Goal: Information Seeking & Learning: Learn about a topic

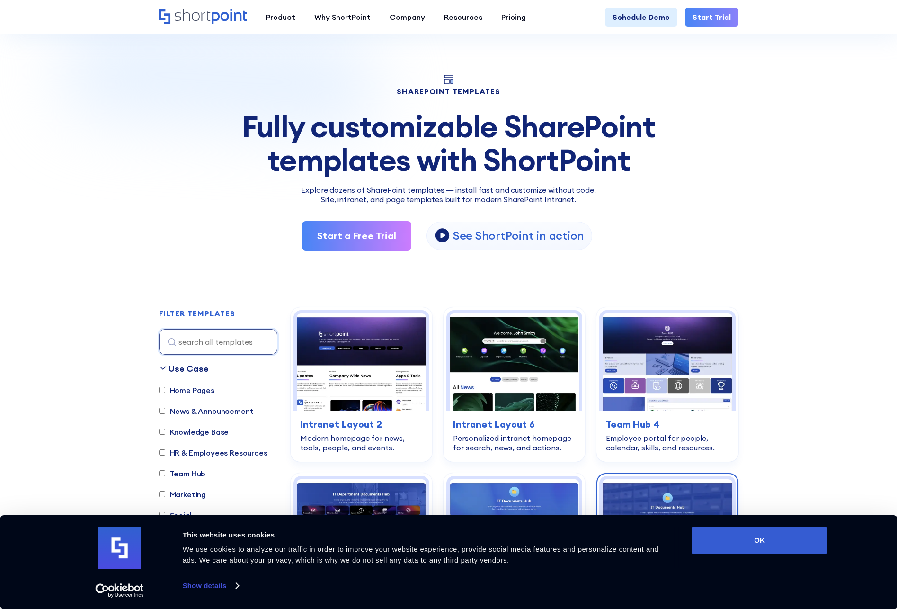
scroll to position [143, 0]
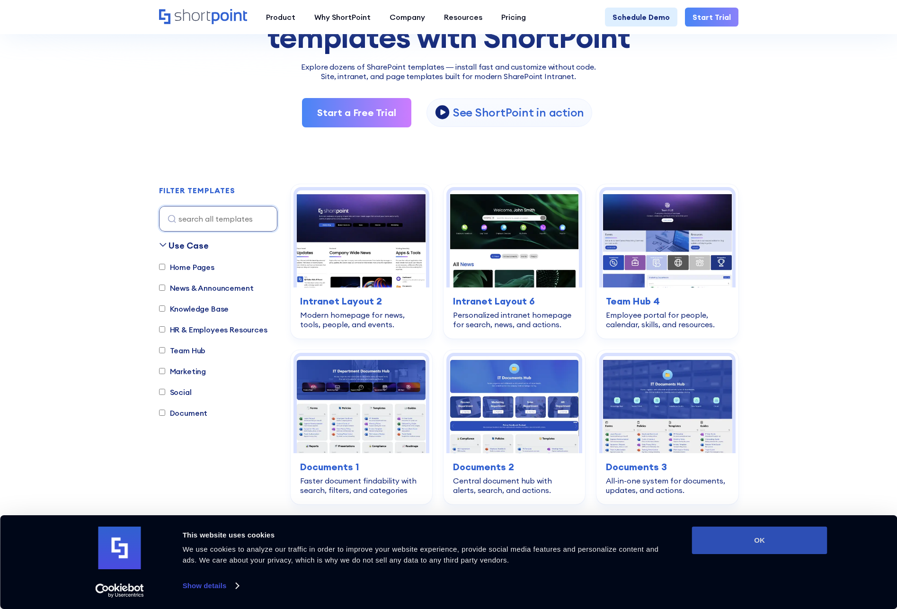
click at [729, 546] on button "OK" at bounding box center [759, 539] width 135 height 27
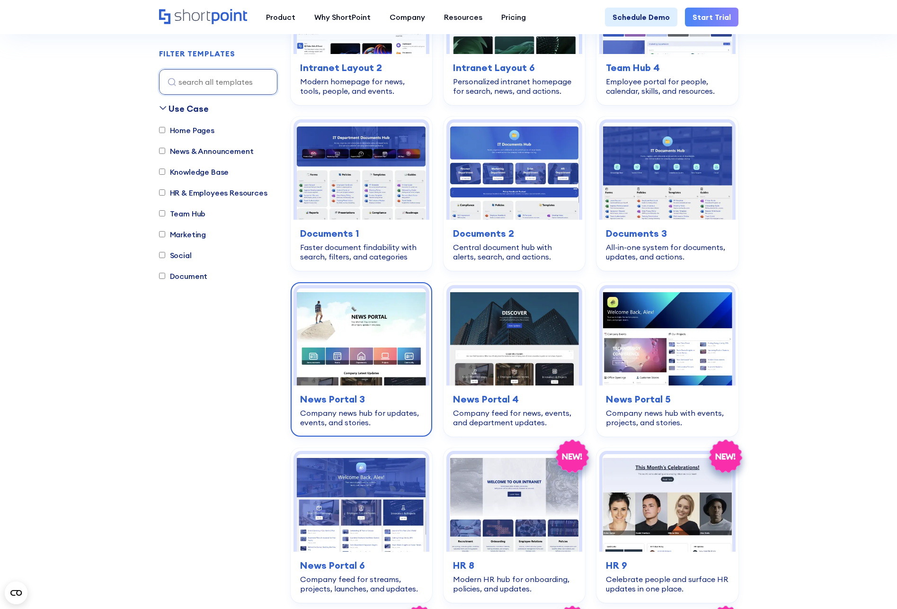
scroll to position [382, 0]
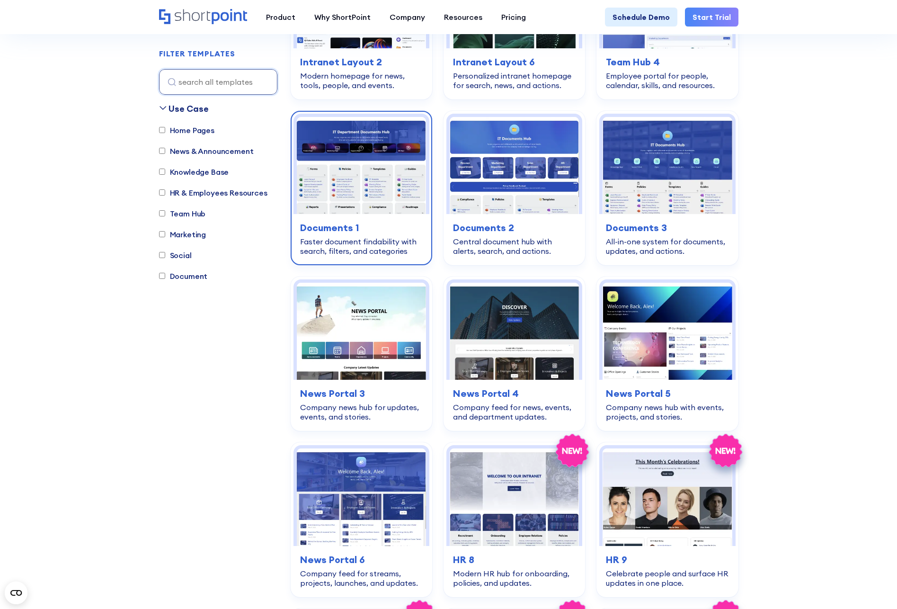
click at [365, 216] on div "document Documents 1 Faster document findability with search, filters, and cate…" at bounding box center [361, 238] width 136 height 48
click at [324, 229] on h3 "Documents 1" at bounding box center [361, 228] width 123 height 14
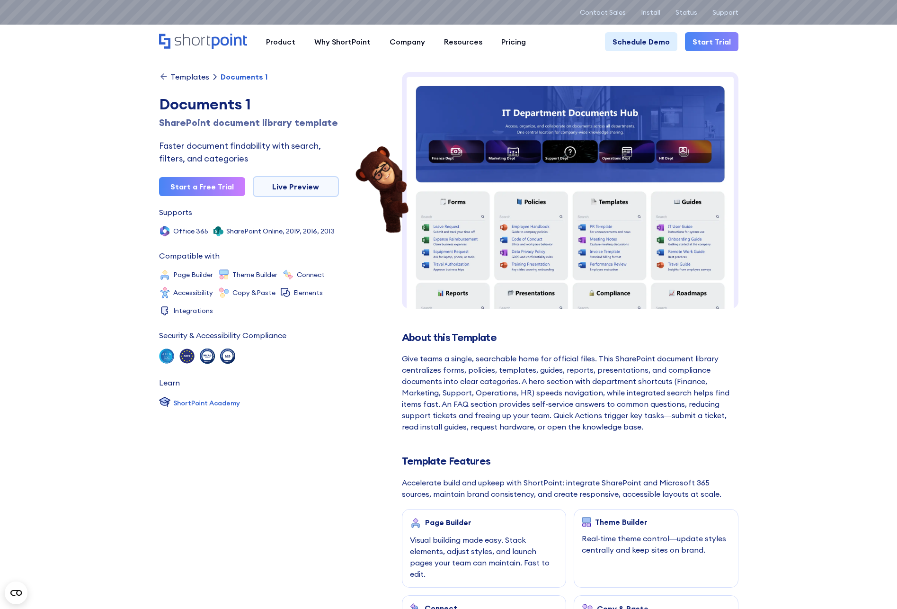
drag, startPoint x: 738, startPoint y: 151, endPoint x: 729, endPoint y: 103, distance: 49.1
click at [729, 103] on div at bounding box center [570, 190] width 336 height 237
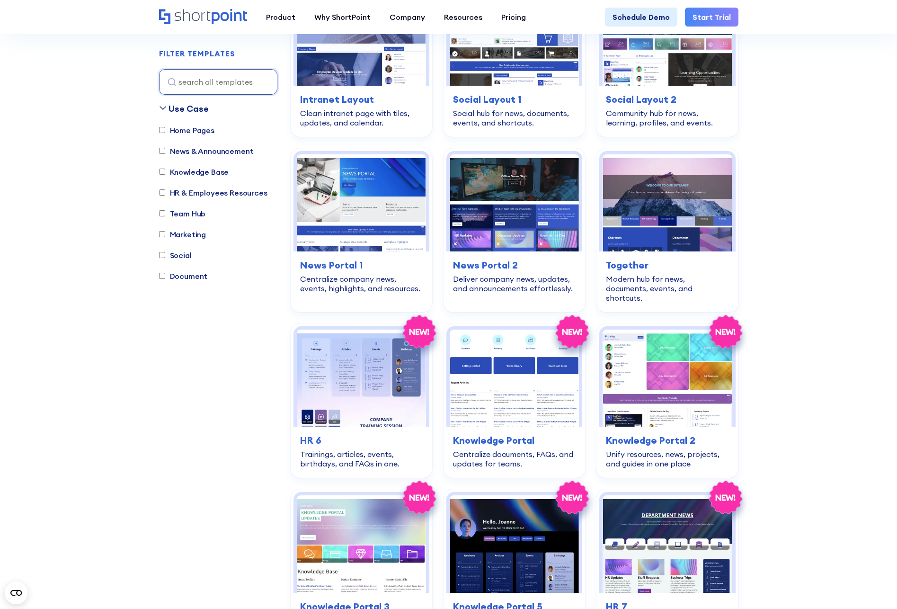
scroll to position [2017, 0]
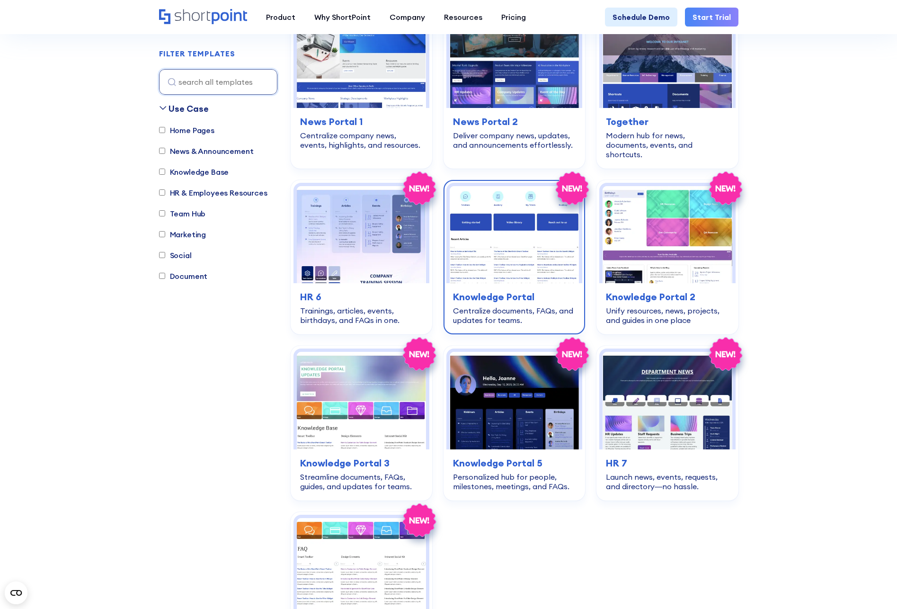
click at [503, 228] on img at bounding box center [514, 234] width 129 height 97
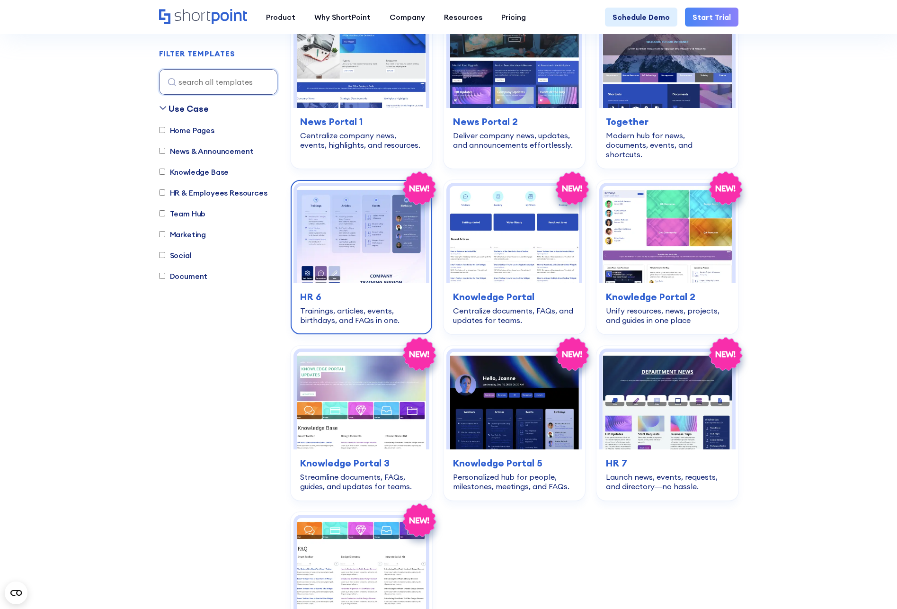
scroll to position [2057, 0]
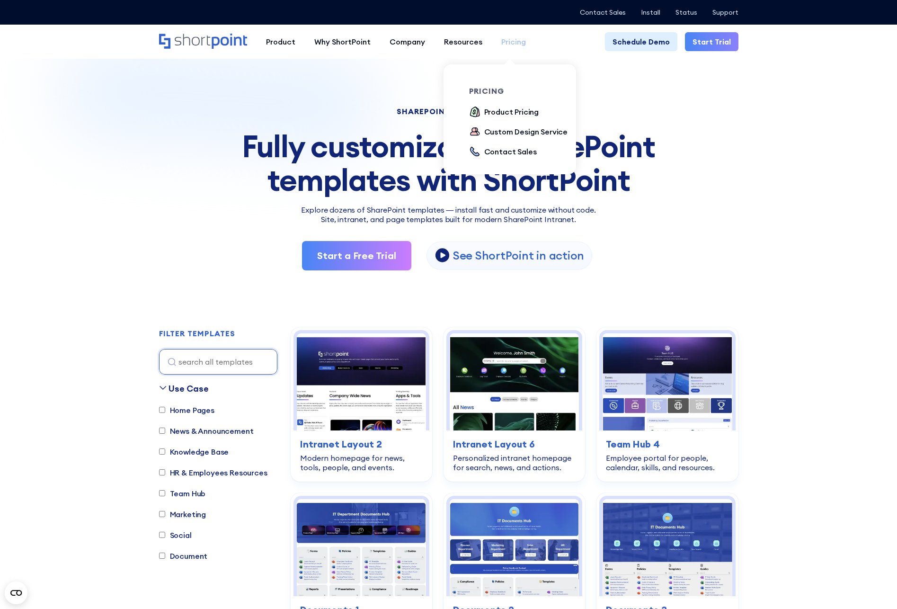
click at [521, 40] on div "Pricing" at bounding box center [513, 41] width 25 height 11
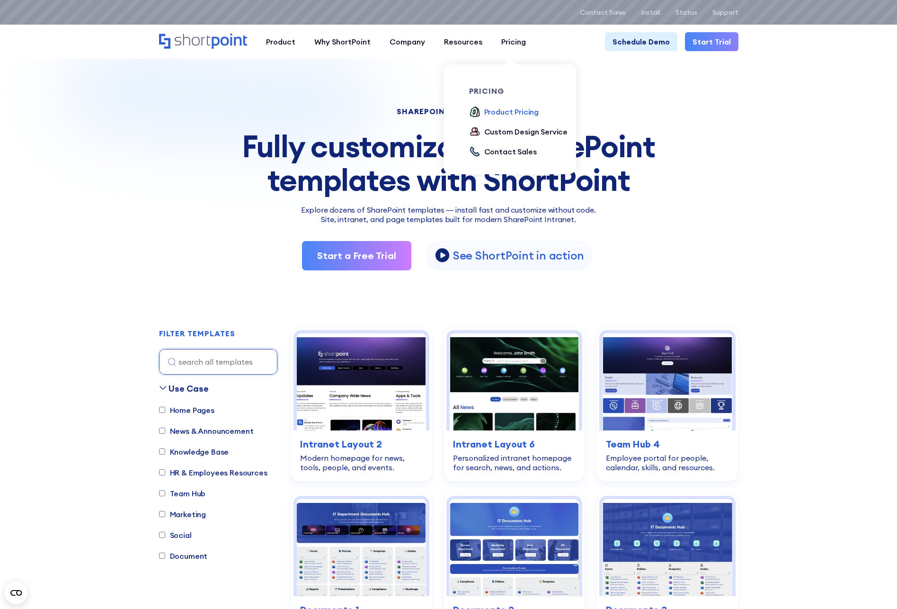
click at [485, 111] on div "Product Pricing" at bounding box center [511, 111] width 55 height 11
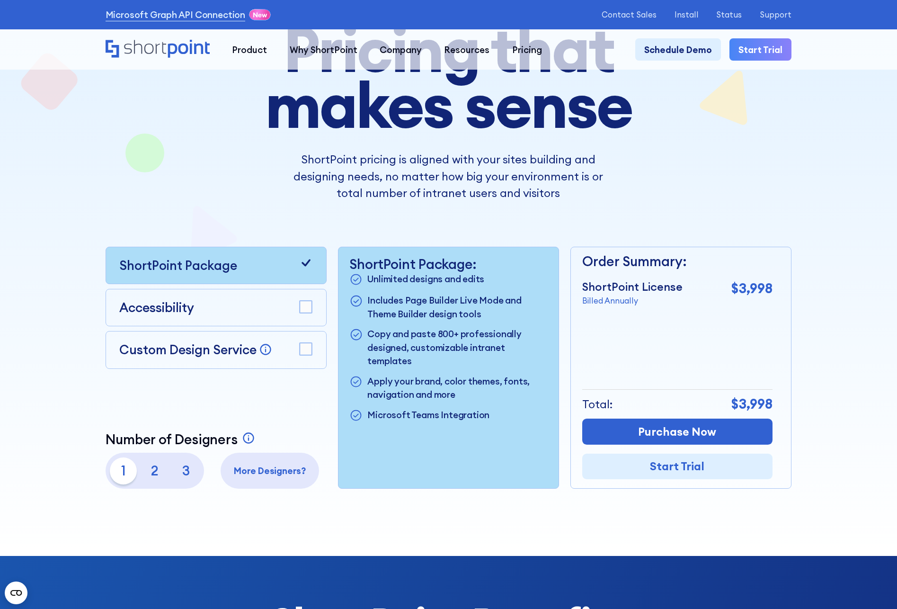
scroll to position [256, 0]
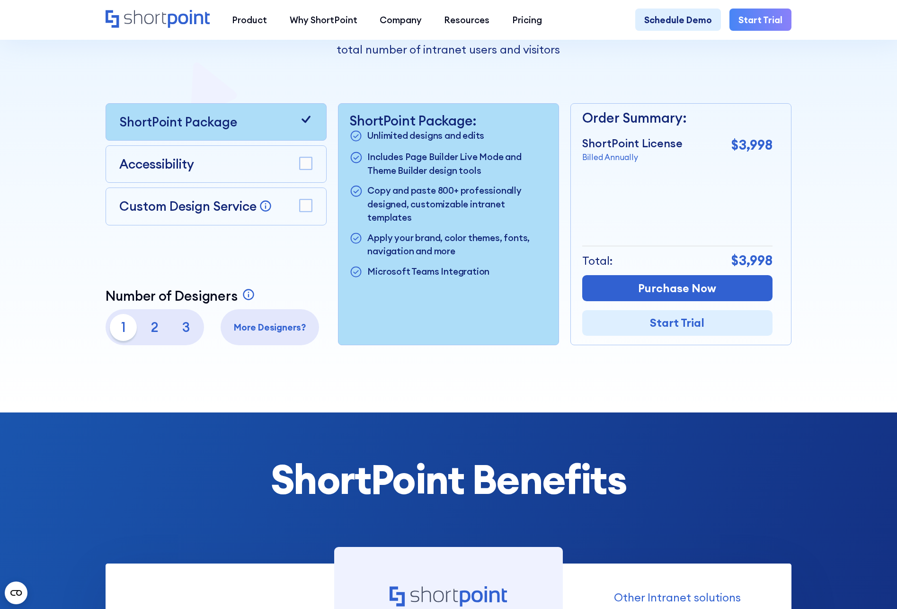
click at [260, 397] on div at bounding box center [448, 89] width 807 height 646
click at [151, 331] on p "2" at bounding box center [154, 327] width 27 height 27
click at [176, 338] on p "3" at bounding box center [186, 327] width 27 height 27
click at [159, 336] on p "2" at bounding box center [154, 327] width 27 height 27
click at [124, 338] on p "1" at bounding box center [123, 327] width 27 height 27
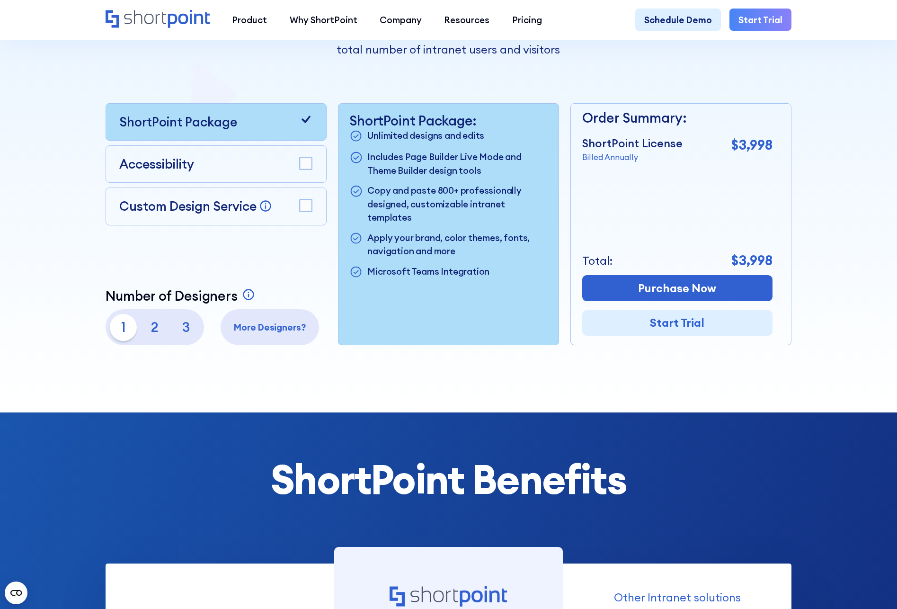
click at [309, 169] on rect at bounding box center [306, 163] width 12 height 12
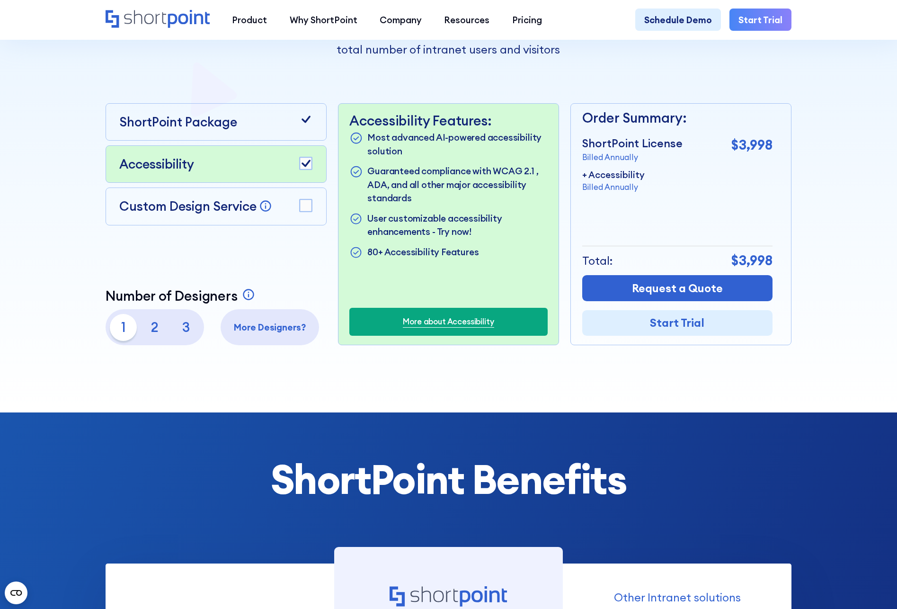
click at [307, 206] on rect at bounding box center [306, 205] width 12 height 12
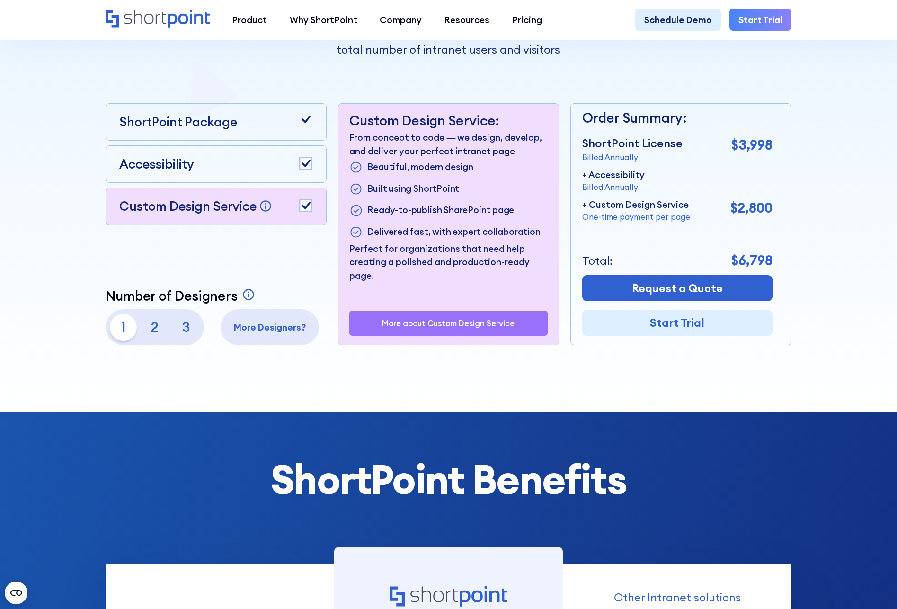
click at [309, 166] on rect at bounding box center [306, 163] width 12 height 12
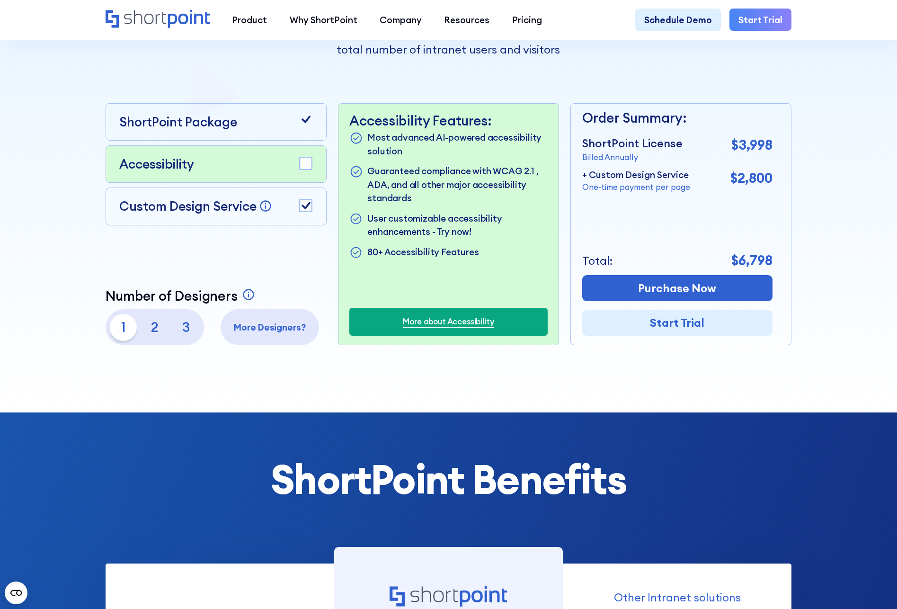
click at [307, 210] on rect at bounding box center [306, 205] width 12 height 12
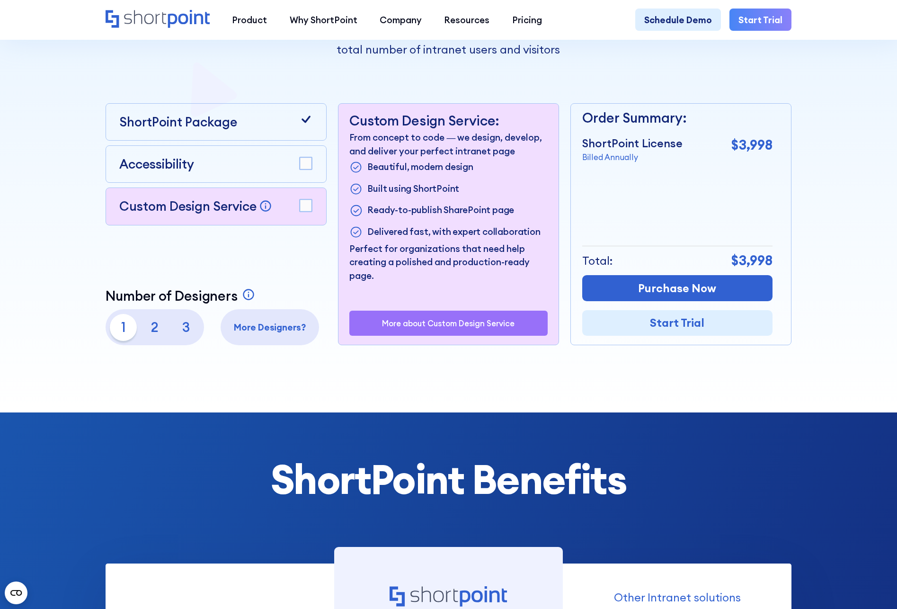
click at [304, 118] on icon at bounding box center [305, 119] width 13 height 13
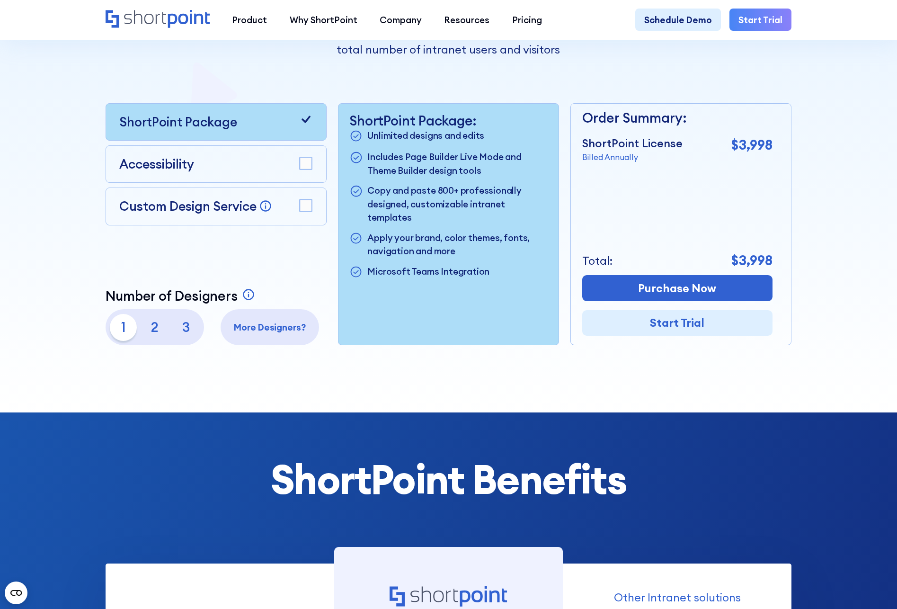
click at [397, 81] on div "Pricing that makes sense ShortPoint pricing is aligned with your sites building…" at bounding box center [449, 111] width 686 height 467
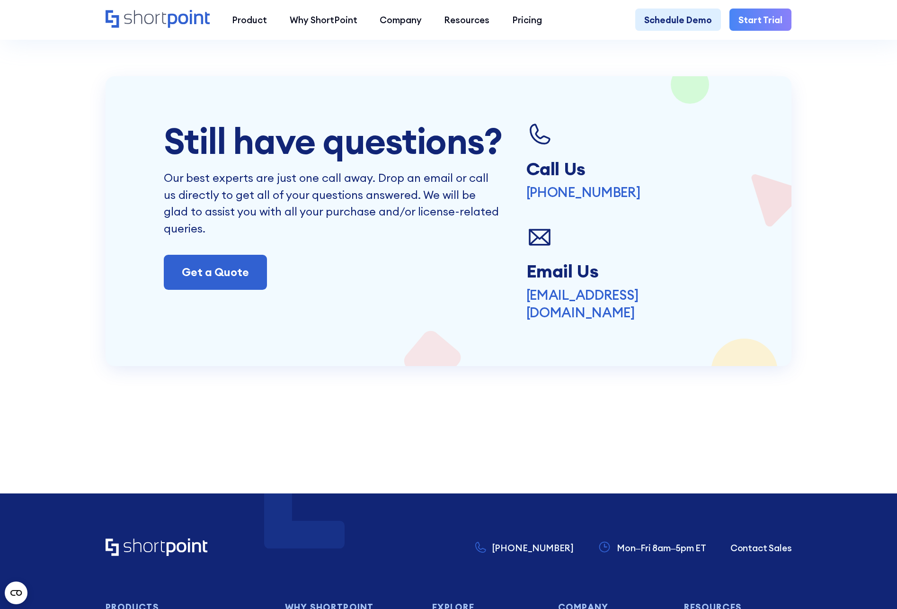
scroll to position [2434, 0]
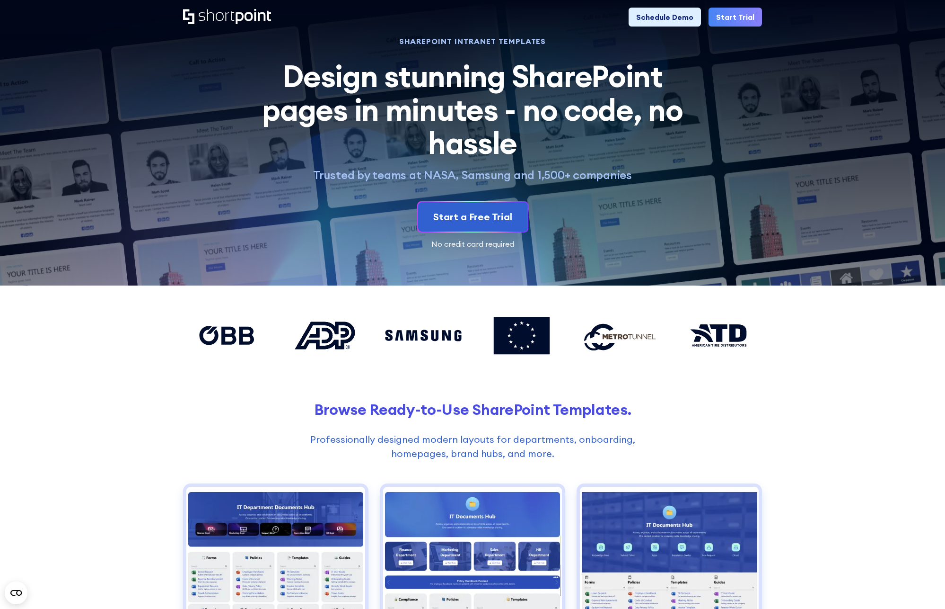
scroll to position [508, 0]
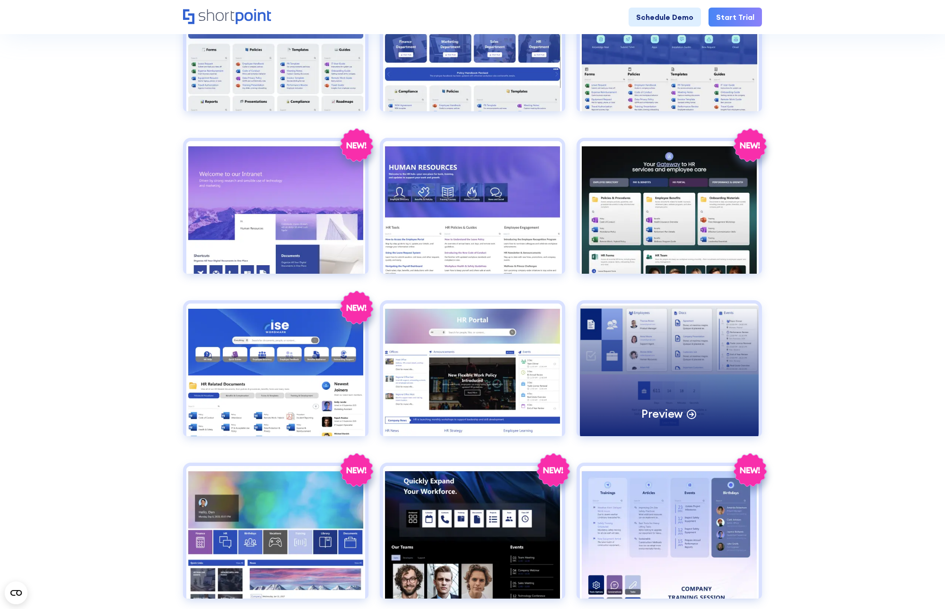
click at [617, 367] on div "Preview" at bounding box center [669, 369] width 179 height 132
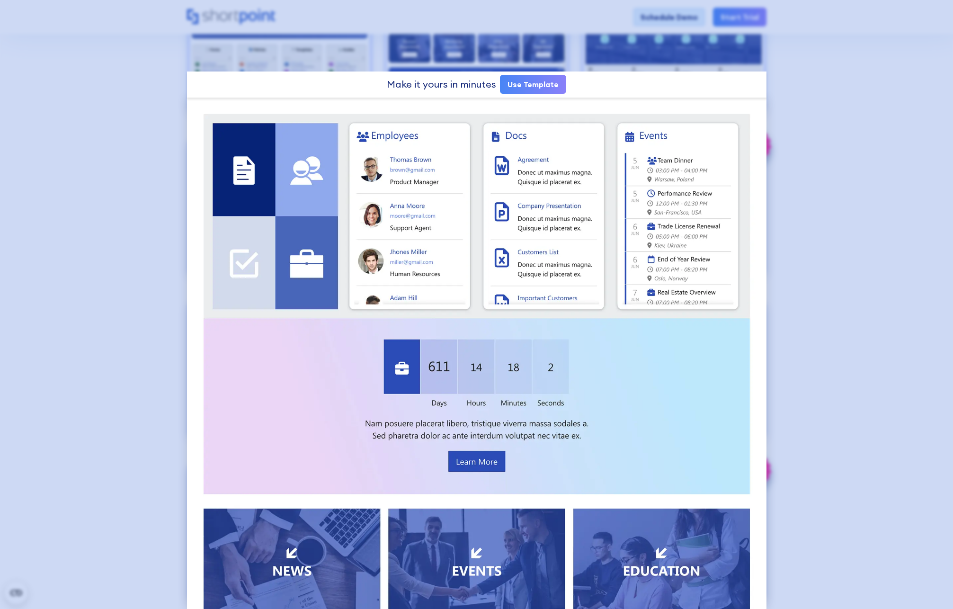
click at [821, 282] on div at bounding box center [476, 304] width 953 height 609
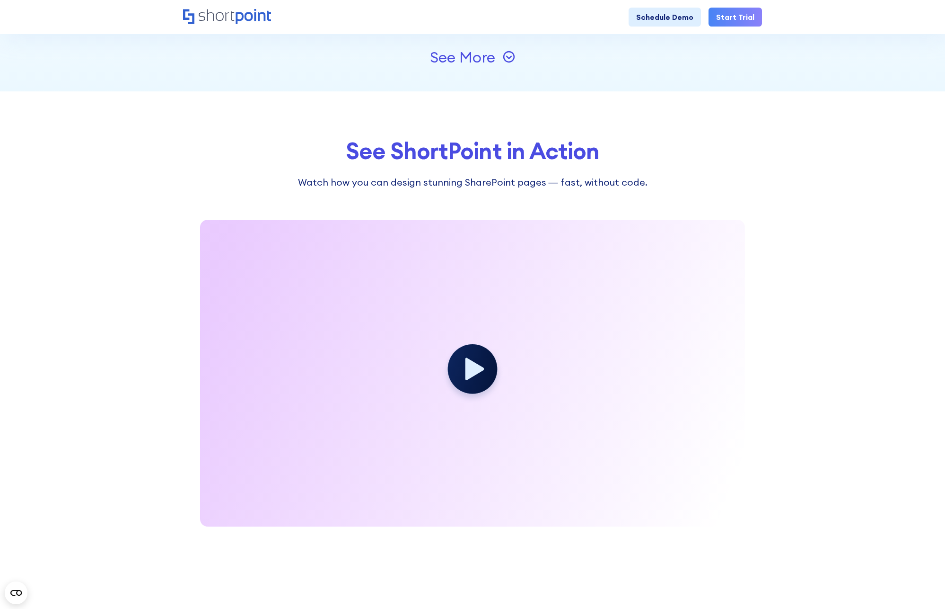
scroll to position [2660, 0]
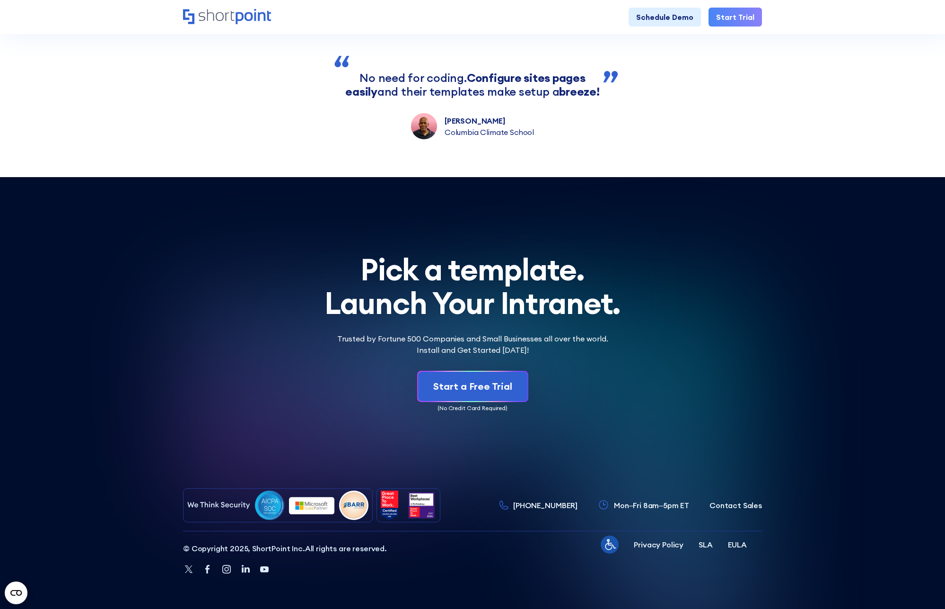
click at [232, 9] on icon "Home" at bounding box center [227, 16] width 88 height 15
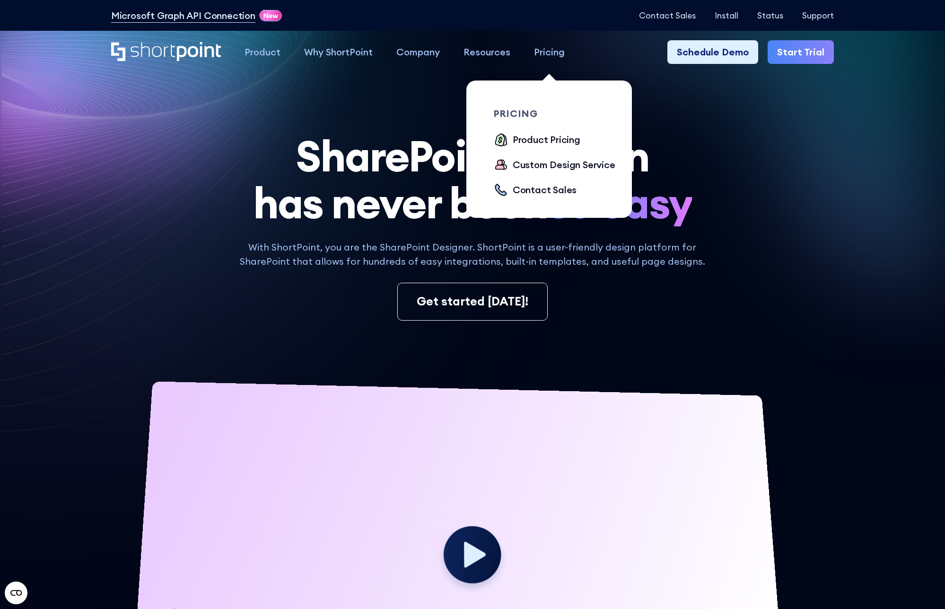
click at [546, 50] on div "Pricing" at bounding box center [549, 52] width 31 height 14
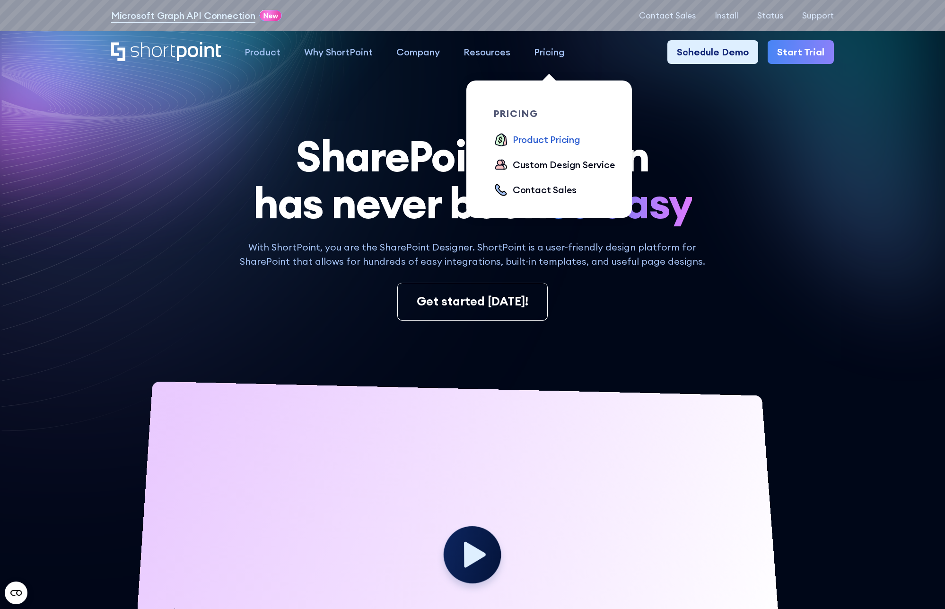
click at [529, 135] on div "Product Pricing" at bounding box center [547, 139] width 68 height 14
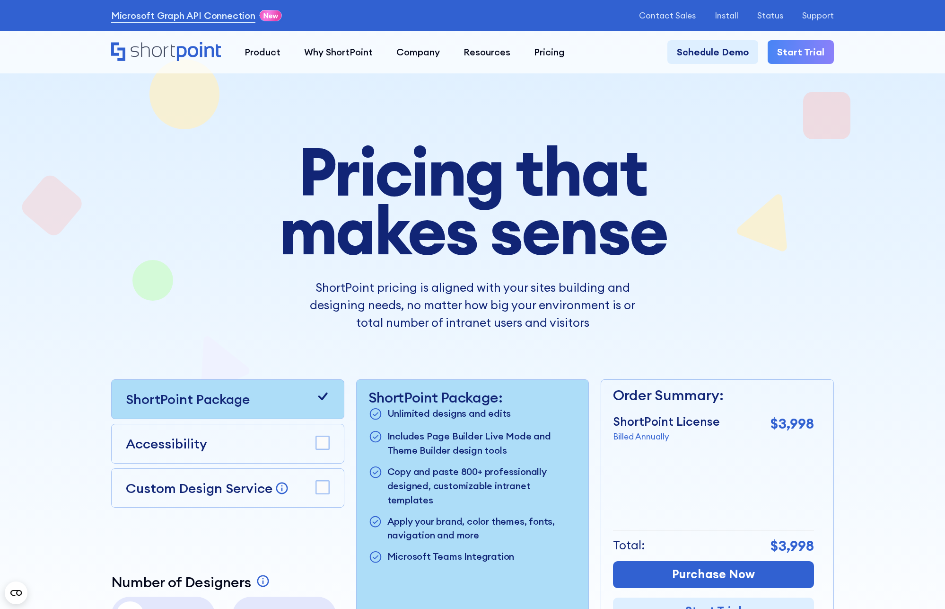
click at [385, 296] on p "ShortPoint pricing is aligned with your sites building and designing needs, no …" at bounding box center [472, 305] width 354 height 53
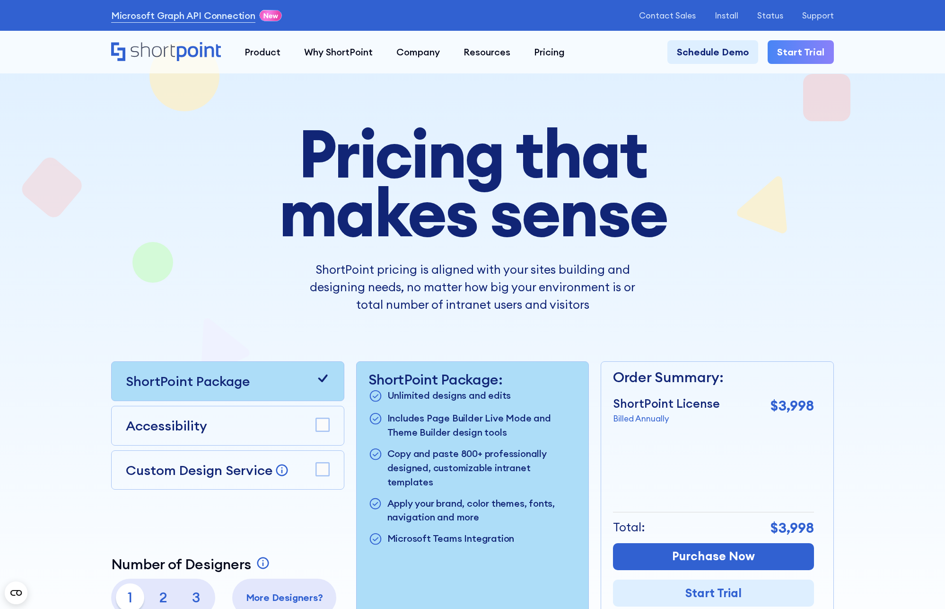
scroll to position [281, 0]
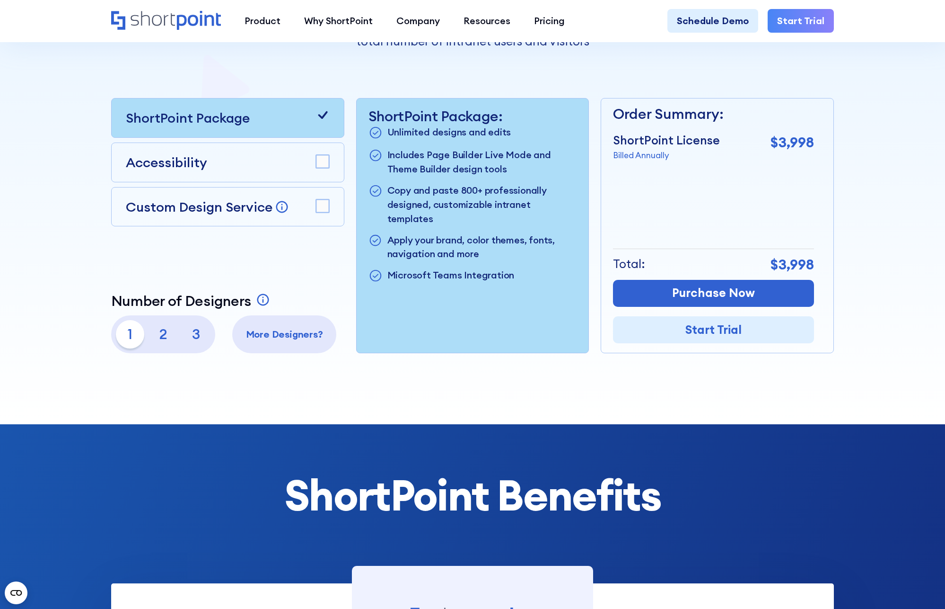
click at [157, 335] on p "2" at bounding box center [163, 334] width 28 height 28
click at [185, 338] on p "3" at bounding box center [196, 334] width 28 height 28
click at [162, 338] on p "2" at bounding box center [163, 334] width 28 height 28
click at [128, 337] on p "1" at bounding box center [130, 334] width 28 height 28
click at [89, 265] on div at bounding box center [472, 83] width 851 height 681
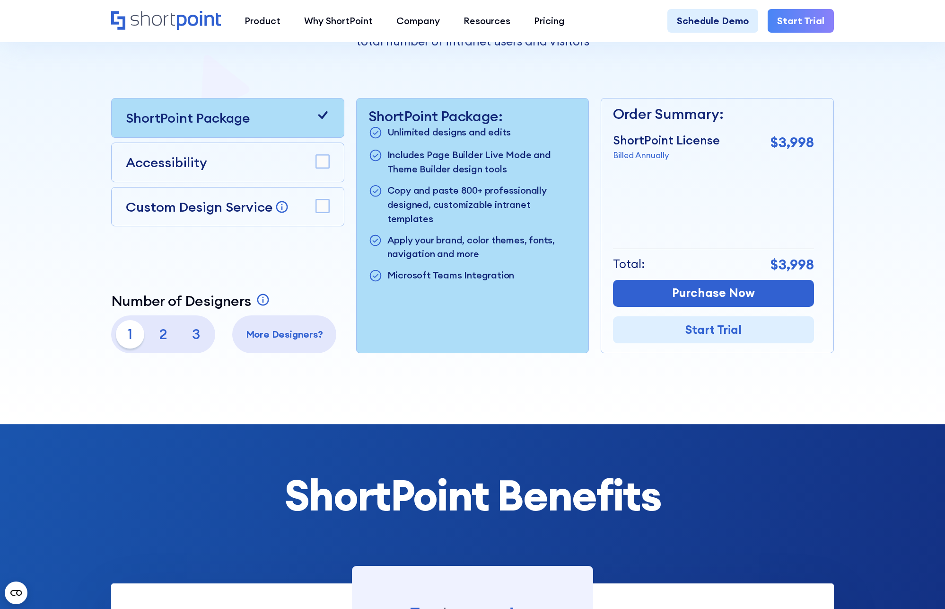
scroll to position [585, 0]
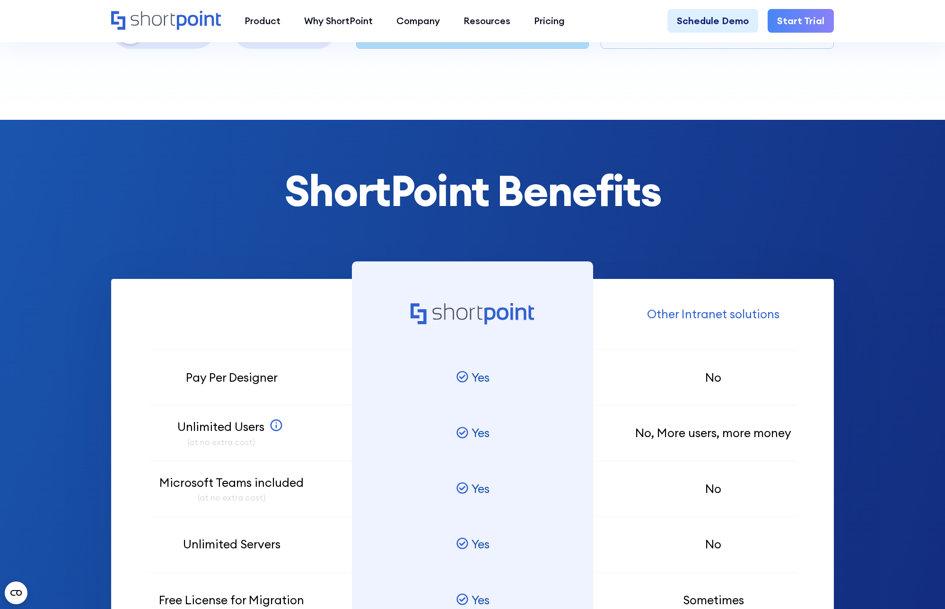
click at [90, 265] on section "ShortPoint Benefits Pay Per Designer Unlimited Users (at no extra cost) SharePo…" at bounding box center [472, 432] width 945 height 624
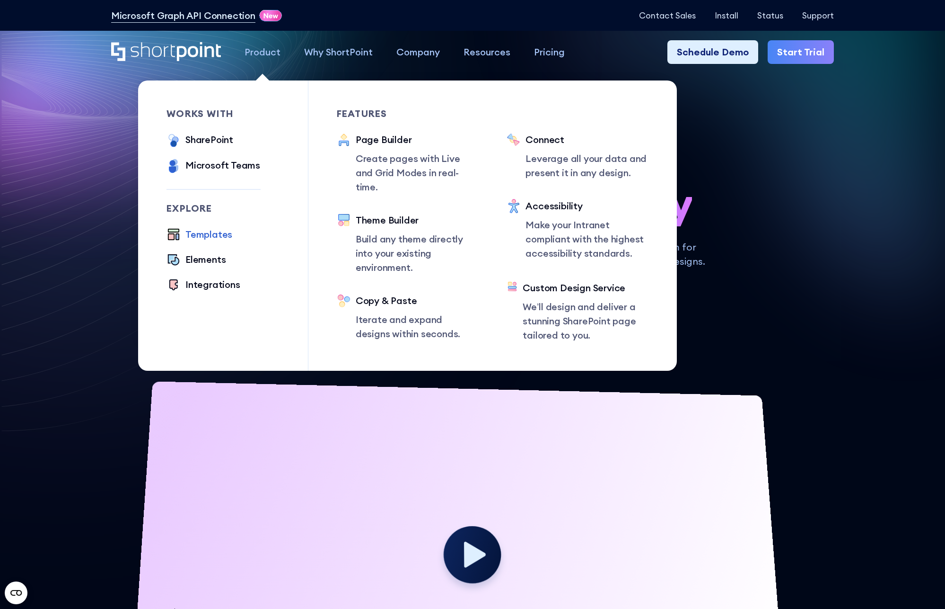
click at [205, 240] on div "Templates" at bounding box center [208, 234] width 47 height 14
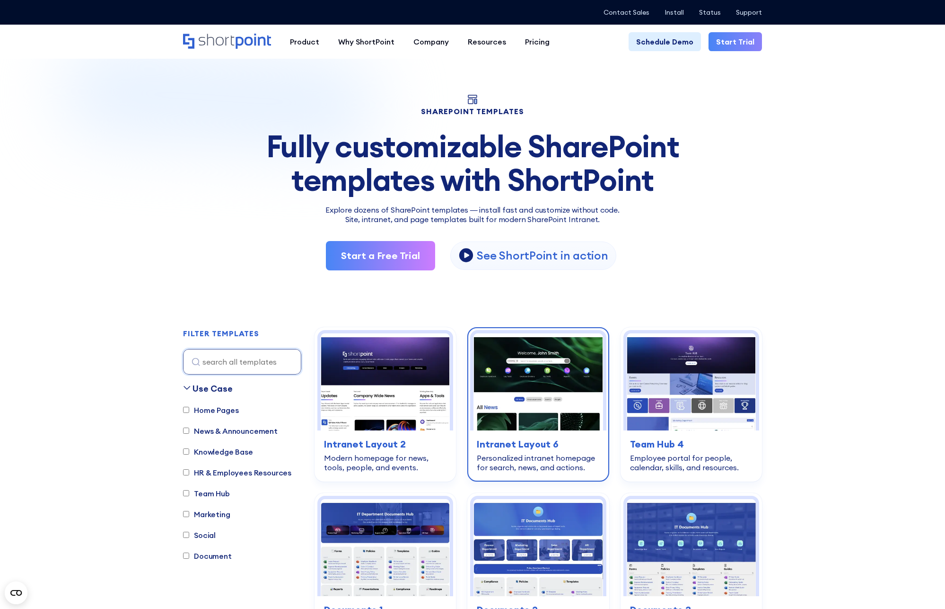
click at [517, 448] on h3 "Intranet Layout 6" at bounding box center [538, 444] width 123 height 14
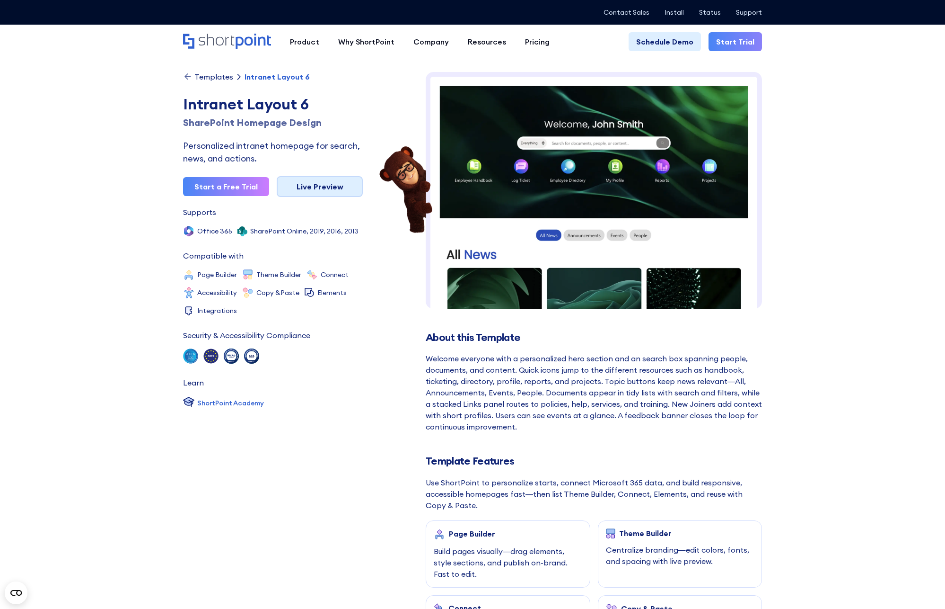
click at [327, 194] on link "Live Preview" at bounding box center [320, 186] width 86 height 21
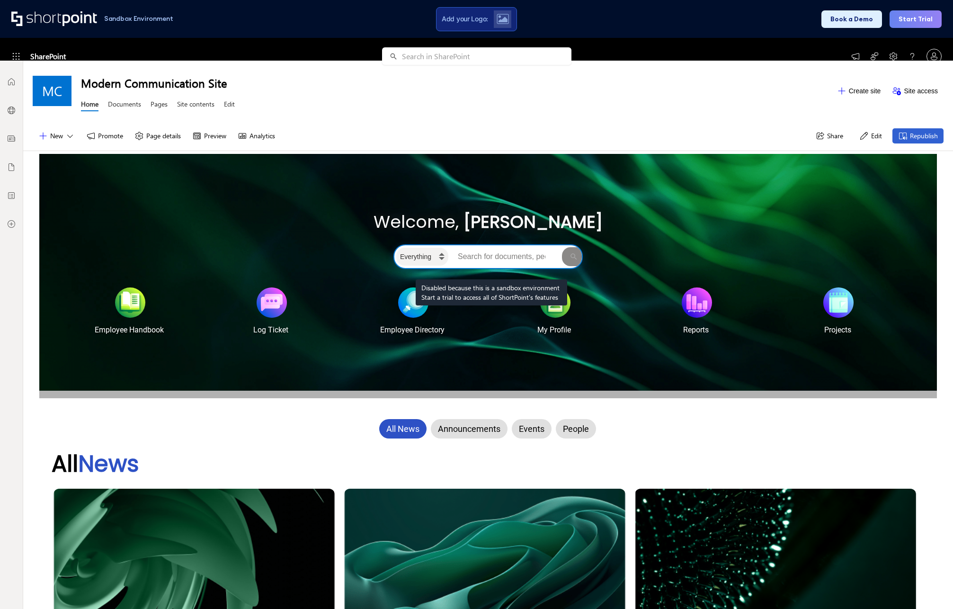
click at [491, 256] on input "Search intranet" at bounding box center [505, 256] width 110 height 19
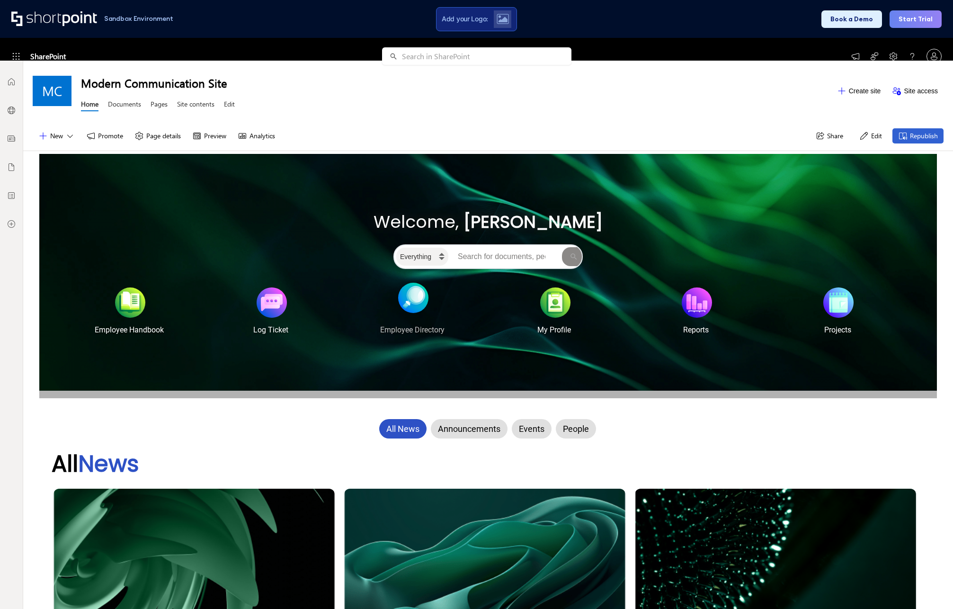
click at [415, 307] on div at bounding box center [413, 297] width 30 height 30
click at [661, 210] on div "Welcome, John Smith" at bounding box center [488, 222] width 844 height 26
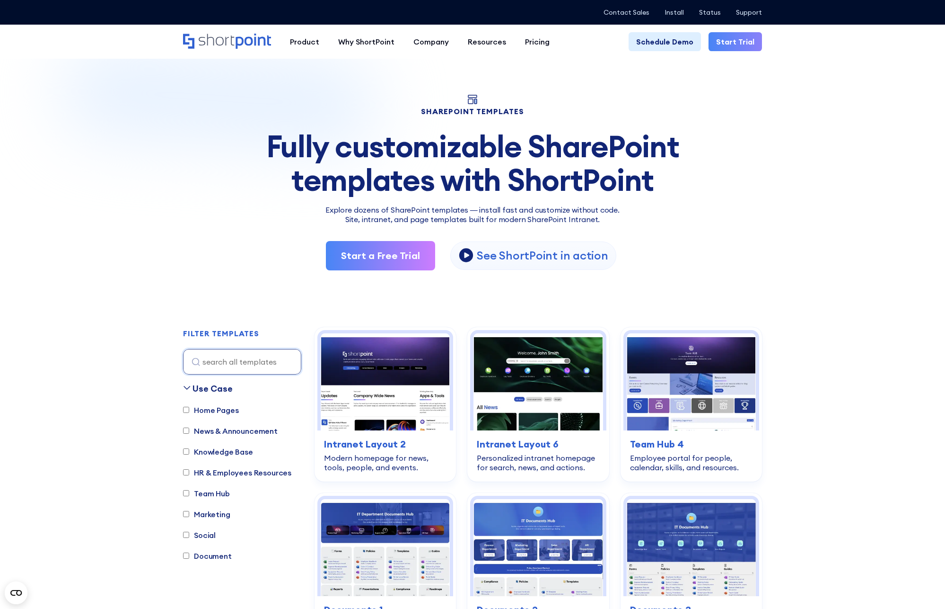
scroll to position [371, 0]
